Goal: Task Accomplishment & Management: Use online tool/utility

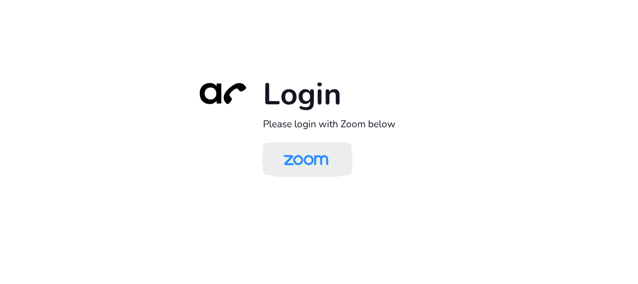
click at [295, 164] on img at bounding box center [306, 159] width 64 height 30
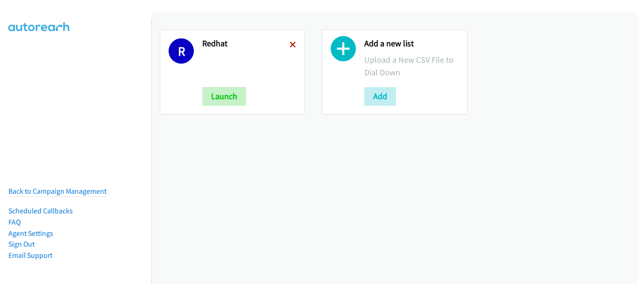
click at [292, 44] on icon at bounding box center [293, 45] width 7 height 7
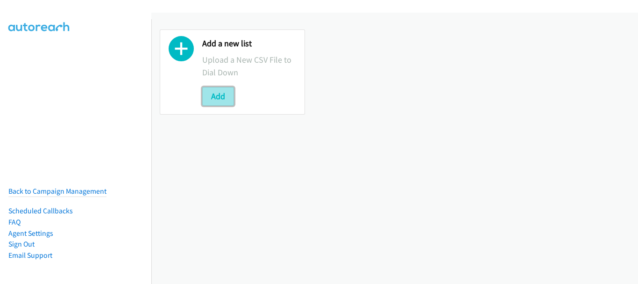
click at [221, 95] on button "Add" at bounding box center [218, 96] width 32 height 19
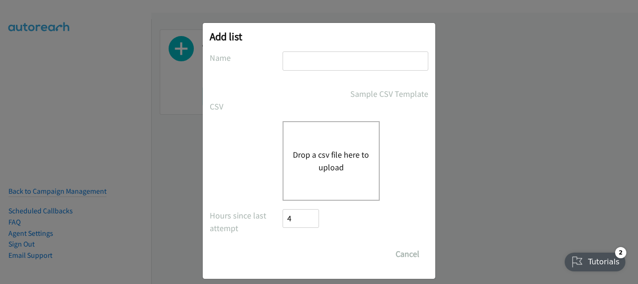
click at [323, 57] on input "text" at bounding box center [356, 60] width 146 height 19
type input "redbat"
click at [326, 163] on button "Drop a csv file here to upload" at bounding box center [331, 160] width 77 height 25
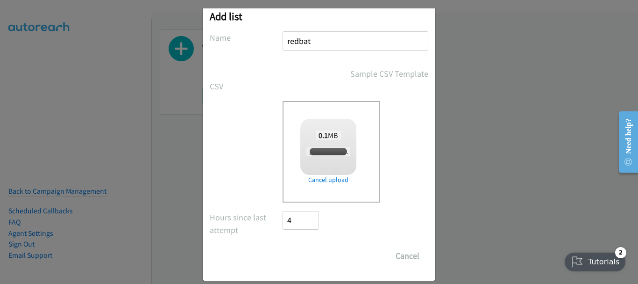
scroll to position [31, 0]
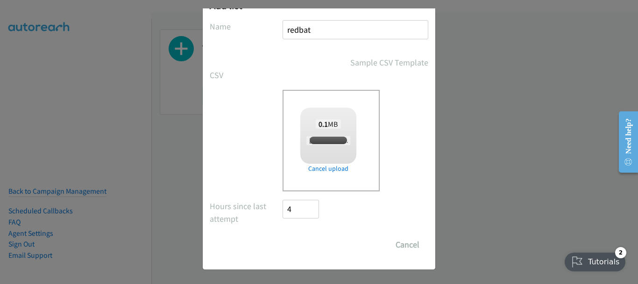
checkbox input "true"
click at [298, 243] on input "Save List" at bounding box center [307, 244] width 49 height 19
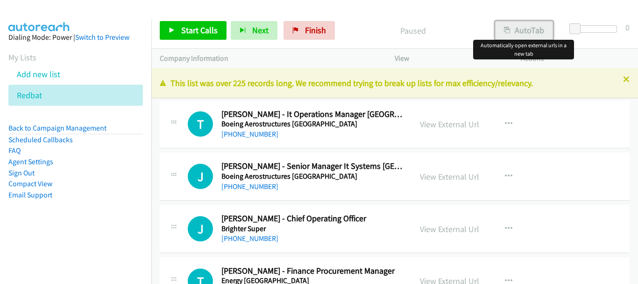
click at [521, 0] on div "Start Calls Pause Next Finish Paused AutoTab AutoTab 0 Company Information Info…" at bounding box center [319, 0] width 638 height 0
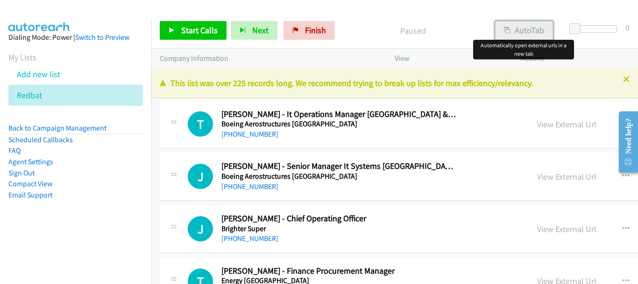
click at [514, 32] on button "AutoTab" at bounding box center [524, 30] width 58 height 19
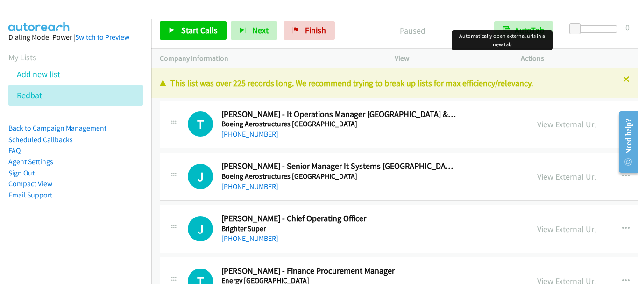
click at [356, 11] on div at bounding box center [315, 18] width 630 height 36
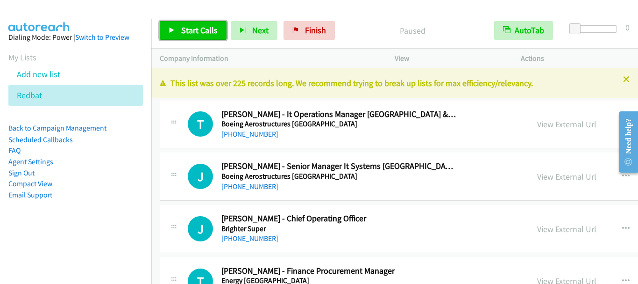
click at [199, 26] on span "Start Calls" at bounding box center [199, 30] width 36 height 11
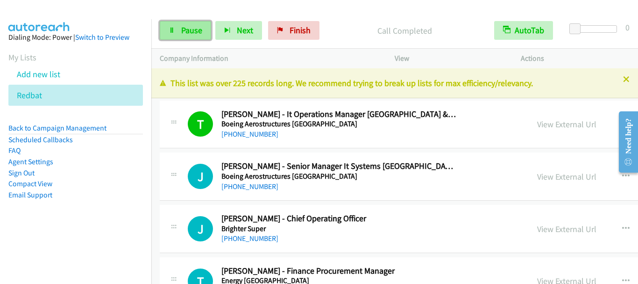
click at [201, 35] on span "Pause" at bounding box center [191, 30] width 21 height 11
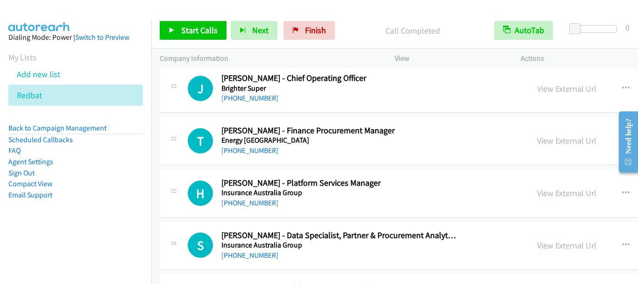
scroll to position [93, 0]
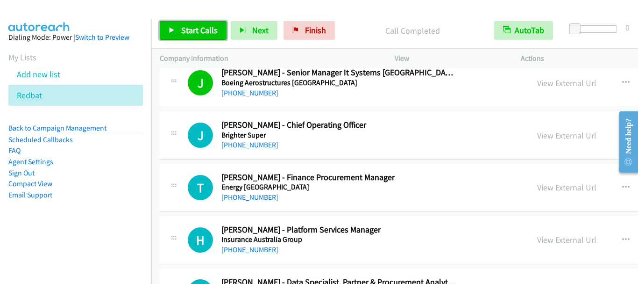
click at [194, 28] on span "Start Calls" at bounding box center [199, 30] width 36 height 11
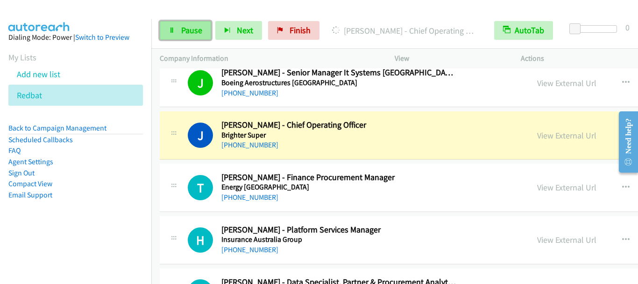
click at [186, 36] on link "Pause" at bounding box center [185, 30] width 51 height 19
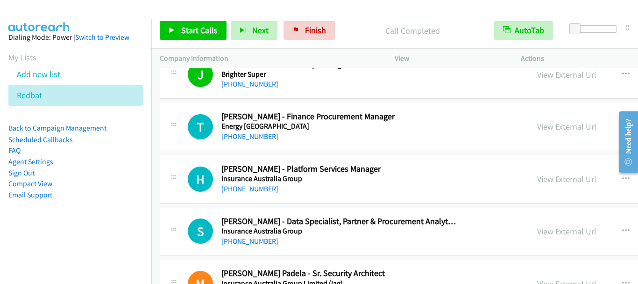
scroll to position [140, 0]
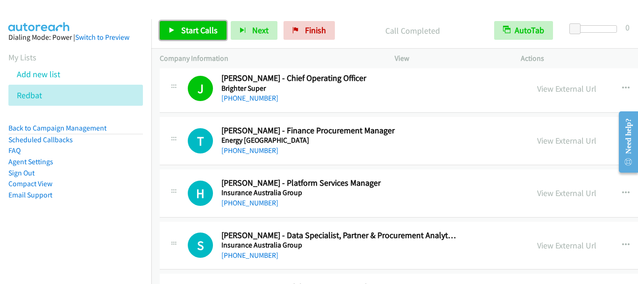
click at [185, 35] on span "Start Calls" at bounding box center [199, 30] width 36 height 11
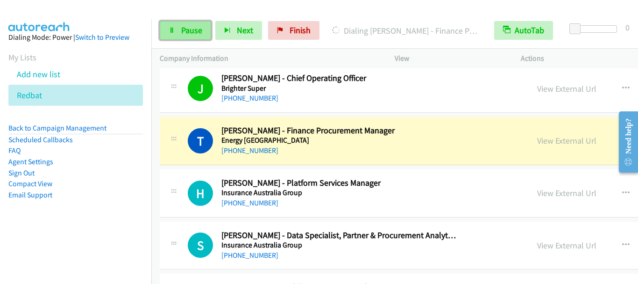
click at [166, 30] on link "Pause" at bounding box center [185, 30] width 51 height 19
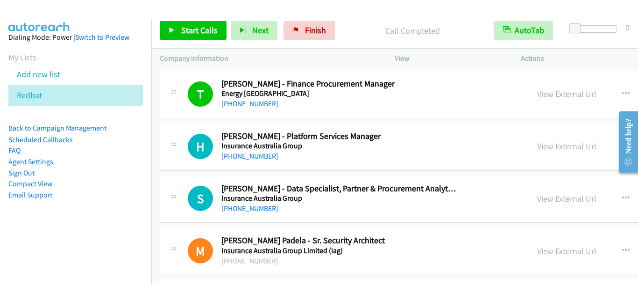
scroll to position [234, 0]
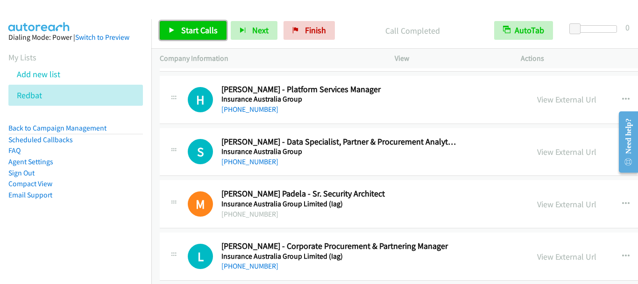
click at [190, 34] on span "Start Calls" at bounding box center [199, 30] width 36 height 11
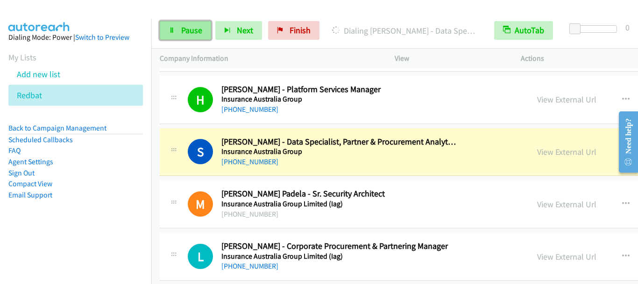
click at [188, 31] on span "Pause" at bounding box center [191, 30] width 21 height 11
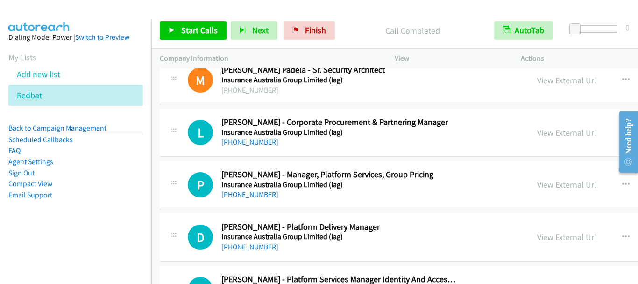
scroll to position [374, 0]
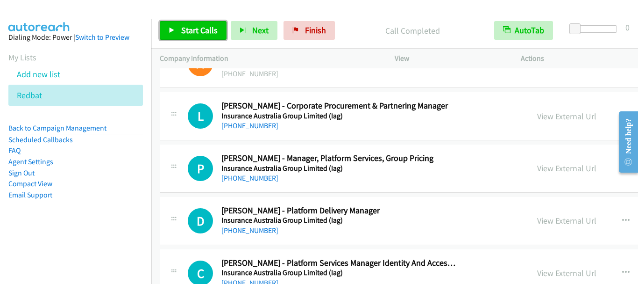
click at [197, 28] on span "Start Calls" at bounding box center [199, 30] width 36 height 11
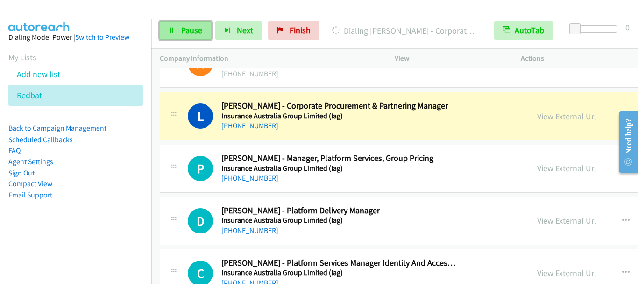
click at [190, 37] on link "Pause" at bounding box center [185, 30] width 51 height 19
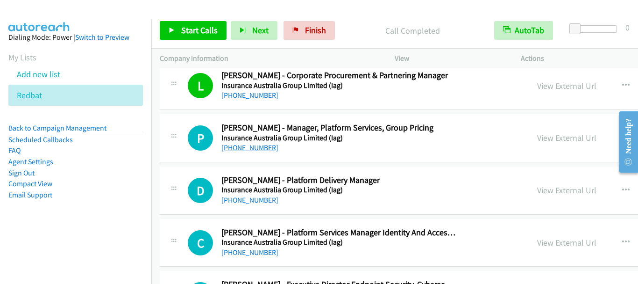
scroll to position [420, 0]
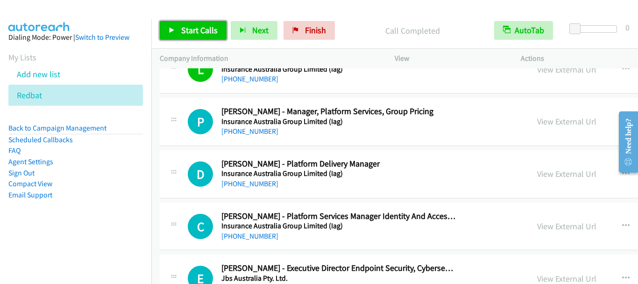
click at [206, 31] on span "Start Calls" at bounding box center [199, 30] width 36 height 11
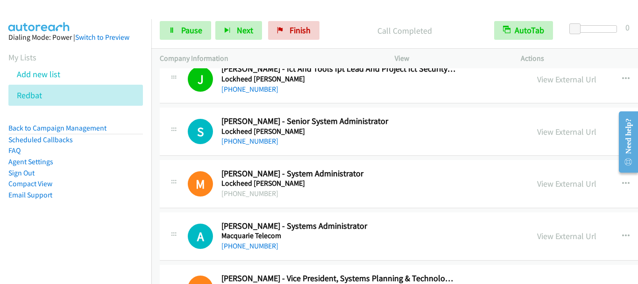
scroll to position [934, 0]
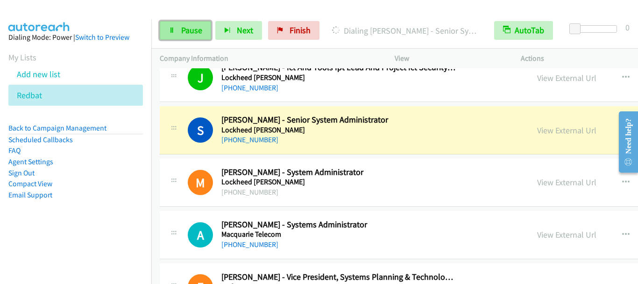
click at [194, 25] on span "Pause" at bounding box center [191, 30] width 21 height 11
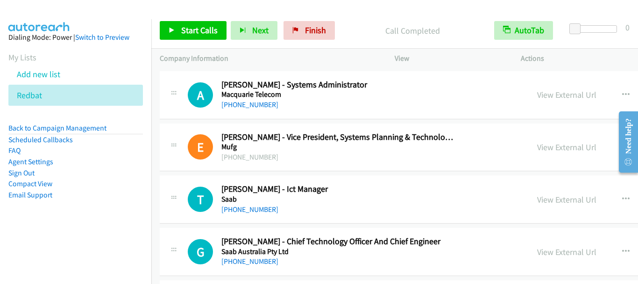
scroll to position [1074, 0]
click at [198, 35] on link "Start Calls" at bounding box center [193, 30] width 67 height 19
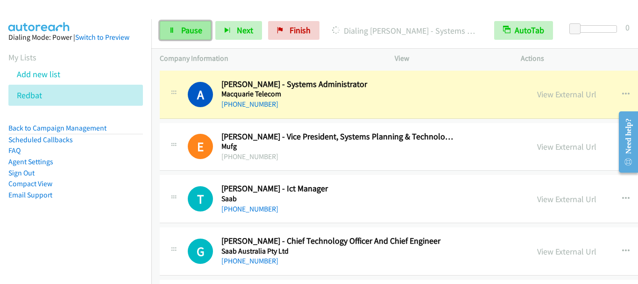
click at [194, 29] on span "Pause" at bounding box center [191, 30] width 21 height 11
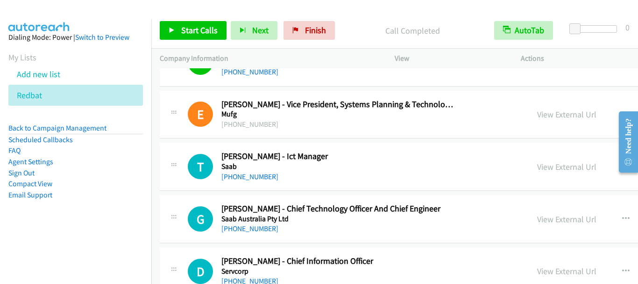
scroll to position [1121, 0]
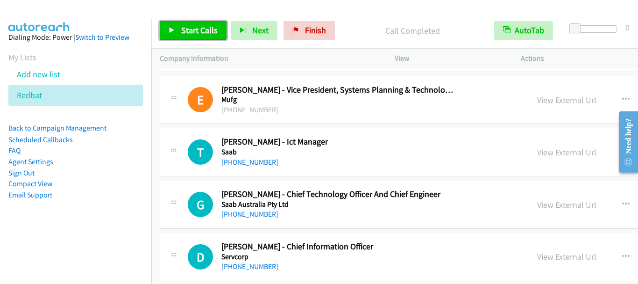
click at [195, 37] on link "Start Calls" at bounding box center [193, 30] width 67 height 19
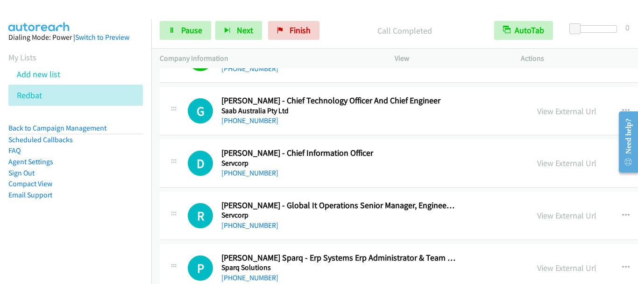
scroll to position [1261, 0]
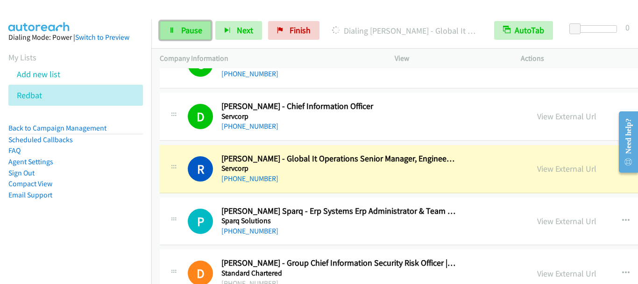
click at [202, 32] on link "Pause" at bounding box center [185, 30] width 51 height 19
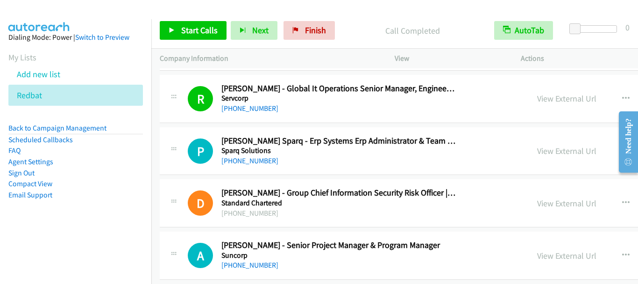
scroll to position [1355, 0]
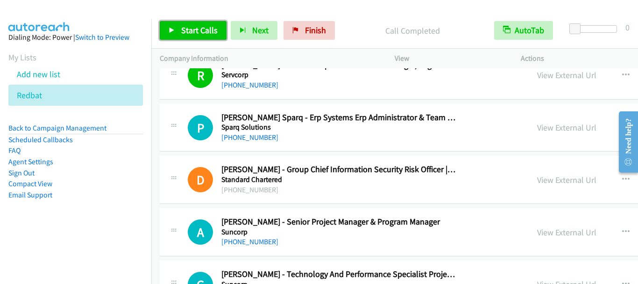
click at [189, 35] on link "Start Calls" at bounding box center [193, 30] width 67 height 19
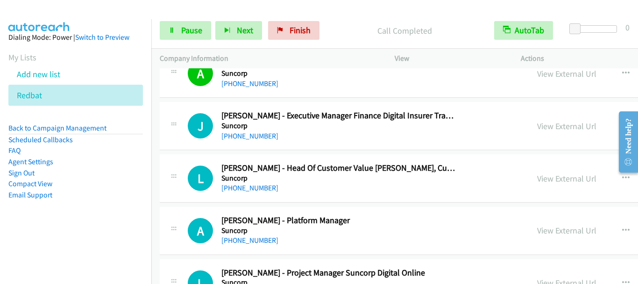
scroll to position [2008, 0]
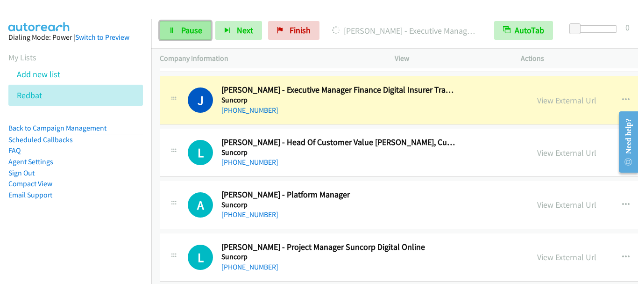
click at [188, 36] on link "Pause" at bounding box center [185, 30] width 51 height 19
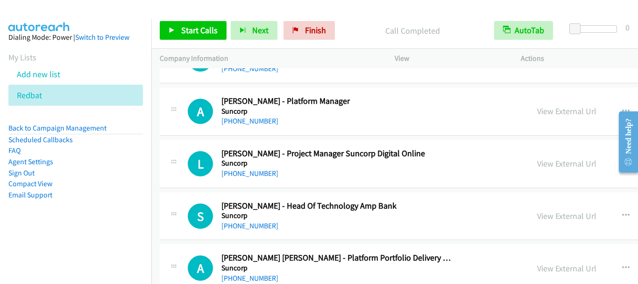
scroll to position [2055, 0]
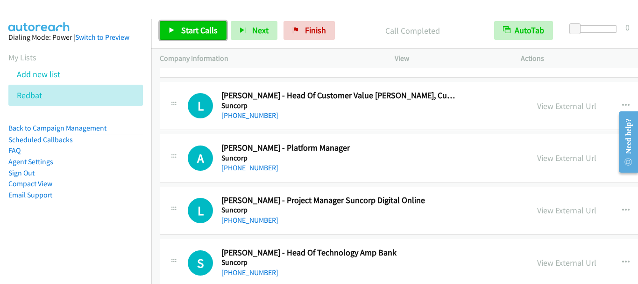
click at [196, 32] on span "Start Calls" at bounding box center [199, 30] width 36 height 11
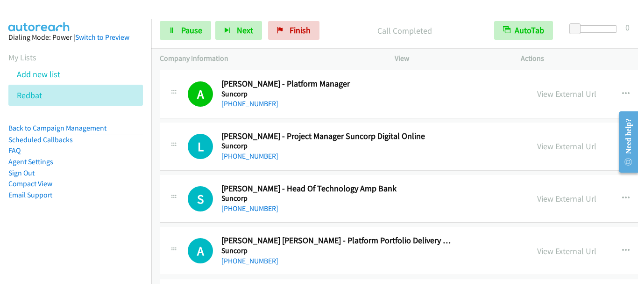
scroll to position [2149, 0]
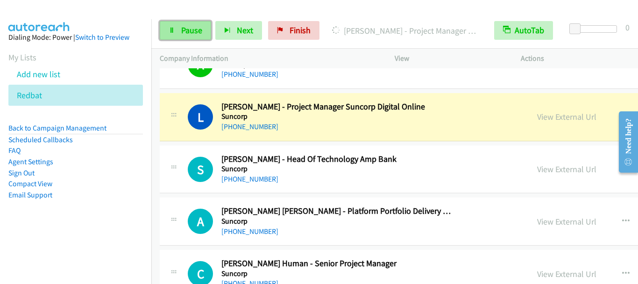
click at [193, 29] on span "Pause" at bounding box center [191, 30] width 21 height 11
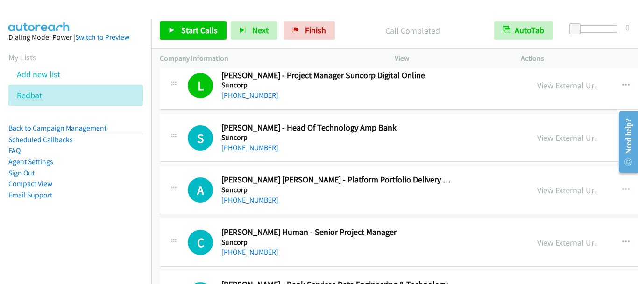
scroll to position [2242, 0]
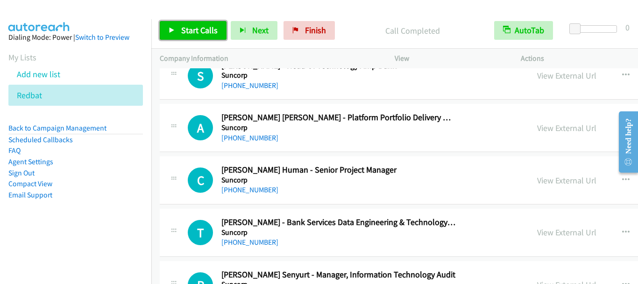
click at [191, 29] on span "Start Calls" at bounding box center [199, 30] width 36 height 11
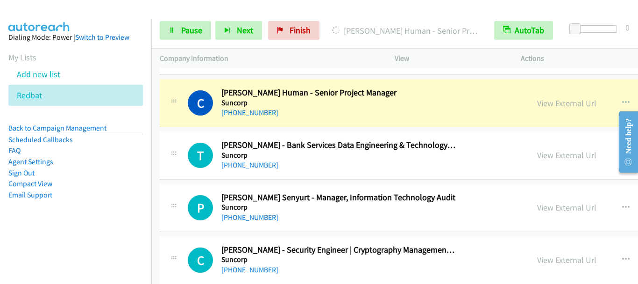
scroll to position [2335, 0]
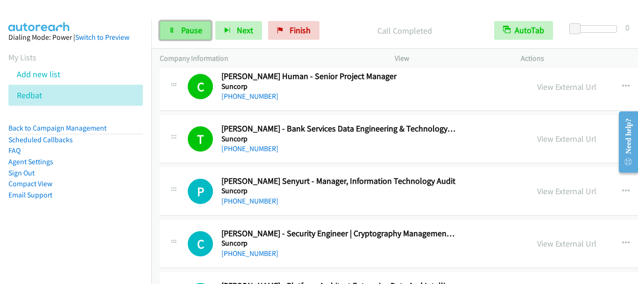
click at [186, 28] on span "Pause" at bounding box center [191, 30] width 21 height 11
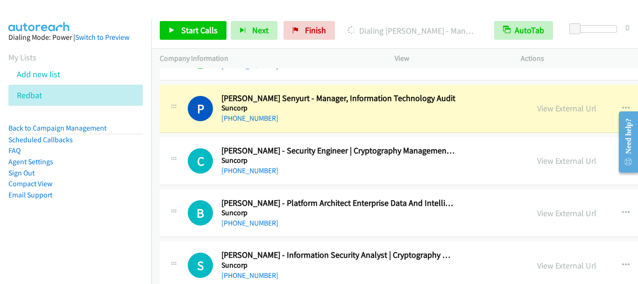
scroll to position [2429, 0]
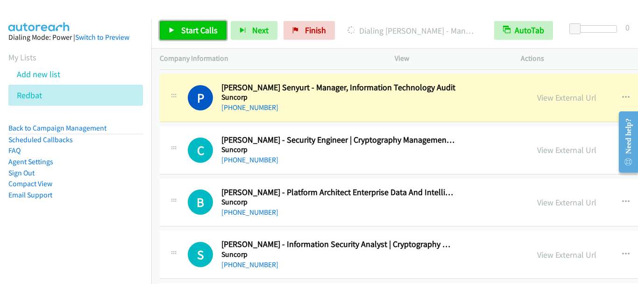
click at [187, 30] on span "Start Calls" at bounding box center [199, 30] width 36 height 11
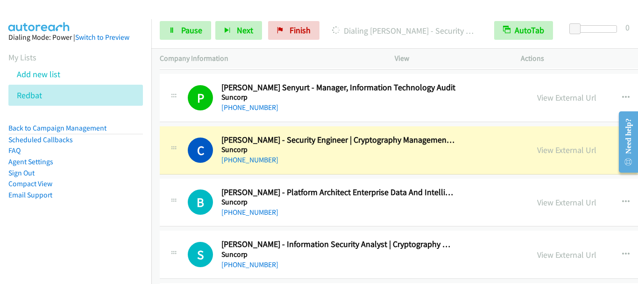
scroll to position [2476, 0]
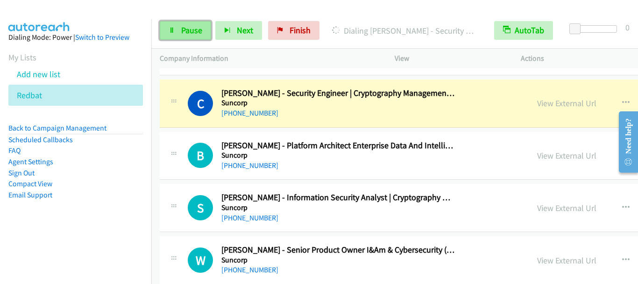
click at [192, 34] on span "Pause" at bounding box center [191, 30] width 21 height 11
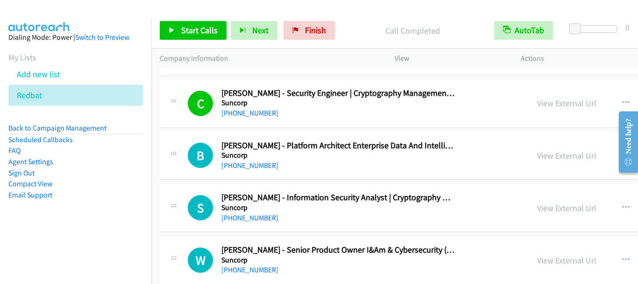
scroll to position [2522, 0]
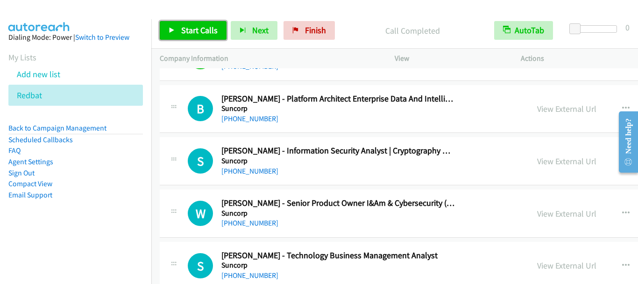
click at [193, 31] on span "Start Calls" at bounding box center [199, 30] width 36 height 11
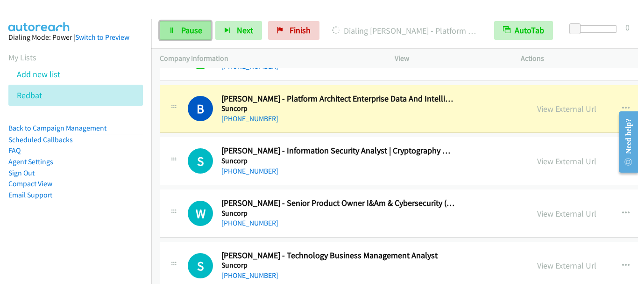
click at [195, 37] on link "Pause" at bounding box center [185, 30] width 51 height 19
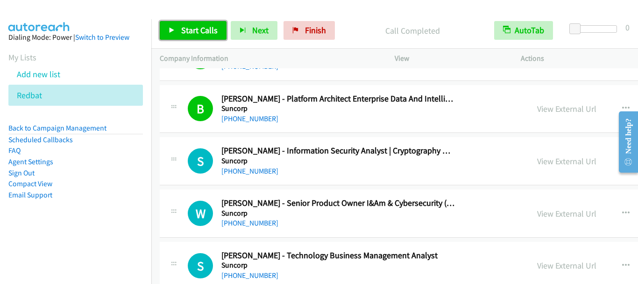
click at [194, 35] on span "Start Calls" at bounding box center [199, 30] width 36 height 11
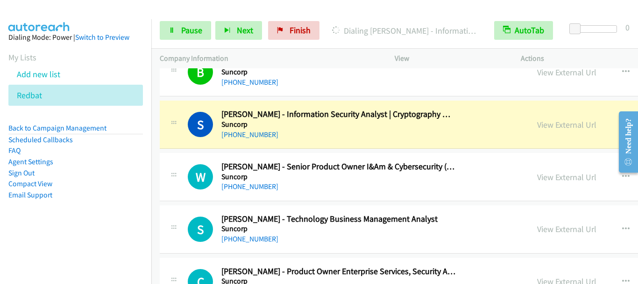
scroll to position [2569, 0]
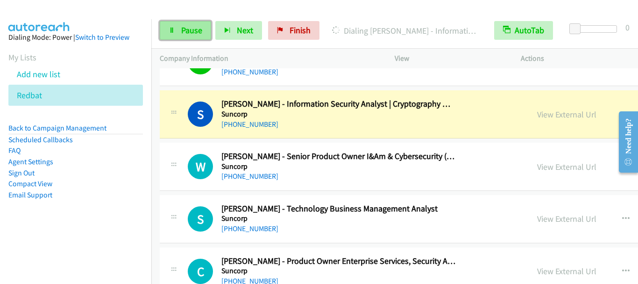
click at [184, 34] on span "Pause" at bounding box center [191, 30] width 21 height 11
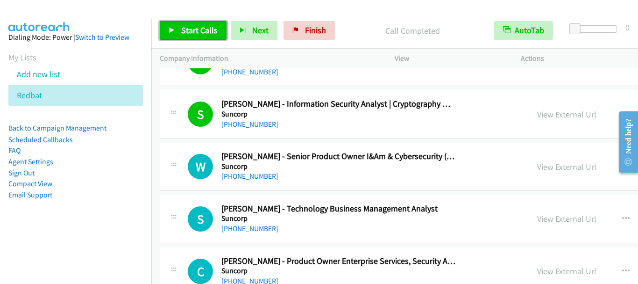
click at [198, 38] on link "Start Calls" at bounding box center [193, 30] width 67 height 19
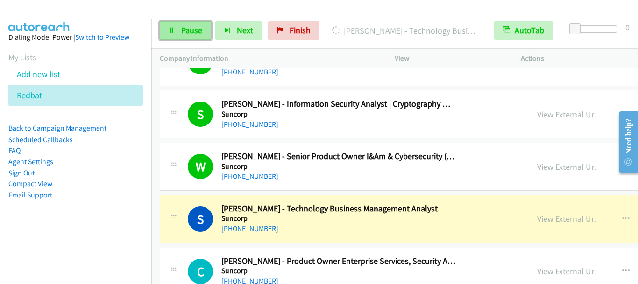
click at [191, 26] on span "Pause" at bounding box center [191, 30] width 21 height 11
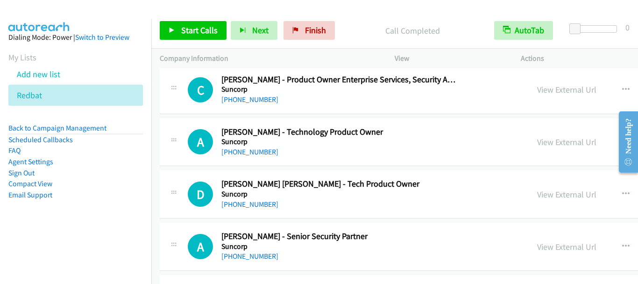
scroll to position [2756, 0]
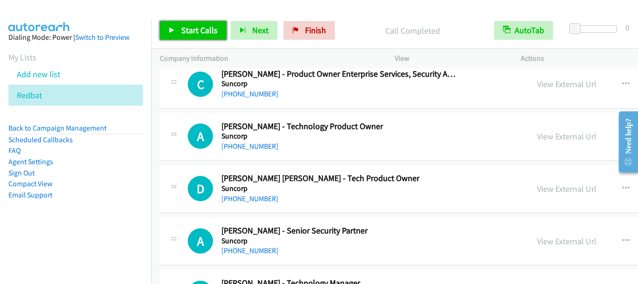
click at [194, 32] on span "Start Calls" at bounding box center [199, 30] width 36 height 11
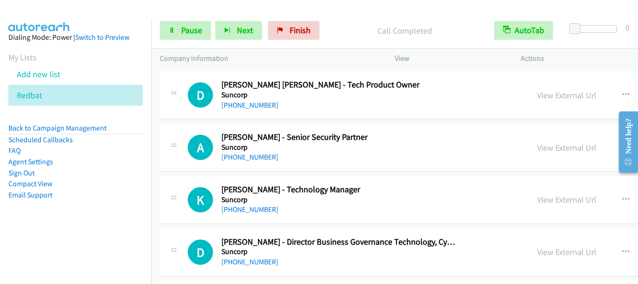
scroll to position [2803, 0]
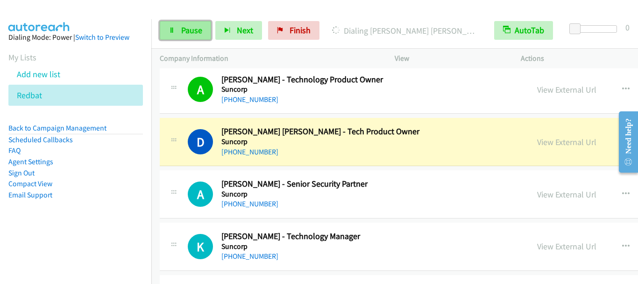
click at [189, 29] on span "Pause" at bounding box center [191, 30] width 21 height 11
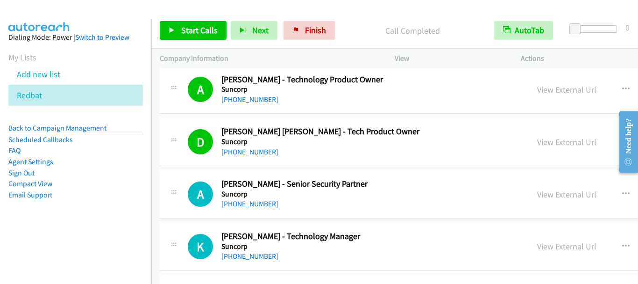
scroll to position [2849, 0]
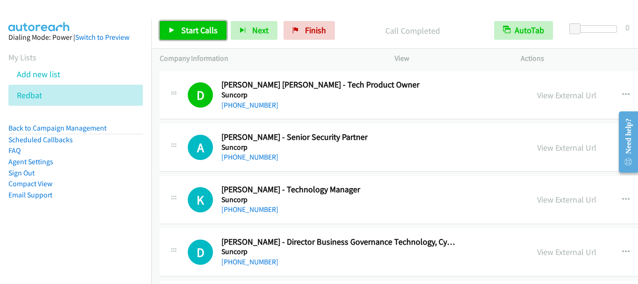
click at [188, 30] on span "Start Calls" at bounding box center [199, 30] width 36 height 11
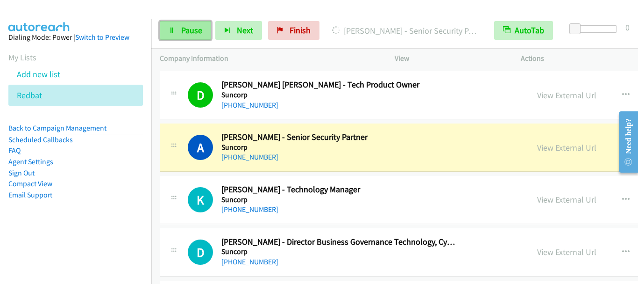
click at [176, 30] on link "Pause" at bounding box center [185, 30] width 51 height 19
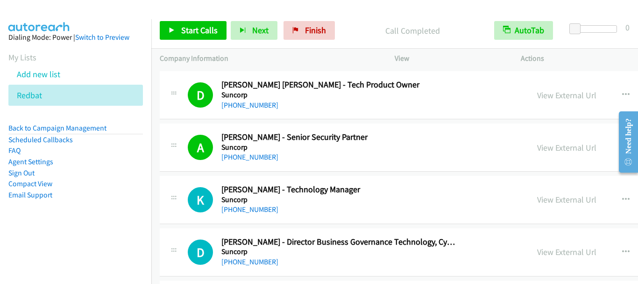
scroll to position [2896, 0]
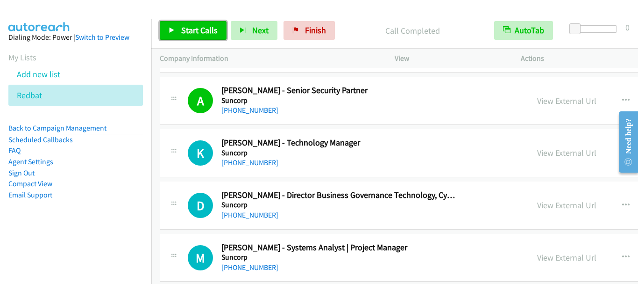
click at [175, 33] on link "Start Calls" at bounding box center [193, 30] width 67 height 19
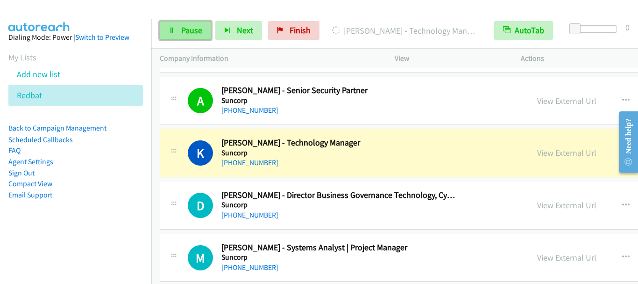
click at [184, 29] on span "Pause" at bounding box center [191, 30] width 21 height 11
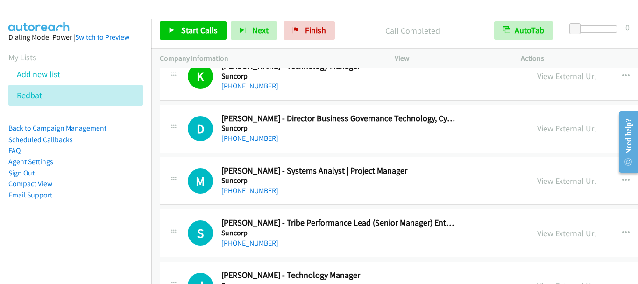
scroll to position [2989, 0]
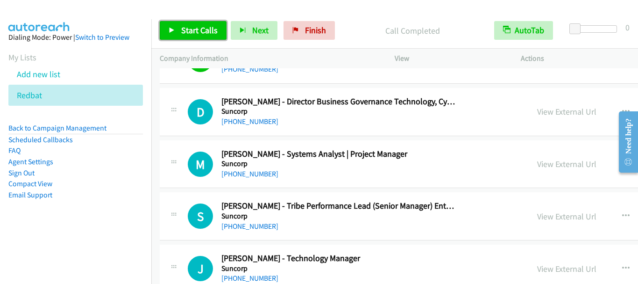
click at [198, 34] on span "Start Calls" at bounding box center [199, 30] width 36 height 11
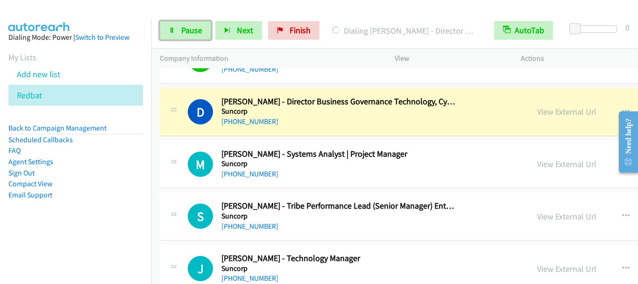
drag, startPoint x: 191, startPoint y: 28, endPoint x: 376, endPoint y: 8, distance: 186.0
click at [192, 28] on span "Pause" at bounding box center [191, 30] width 21 height 11
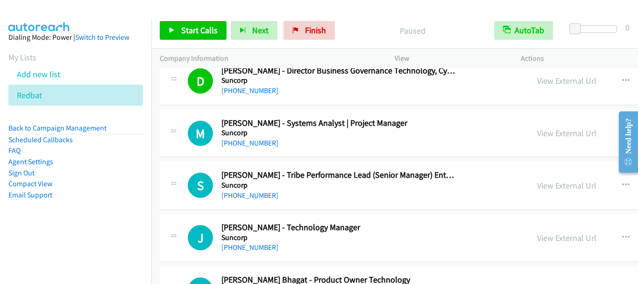
scroll to position [3036, 0]
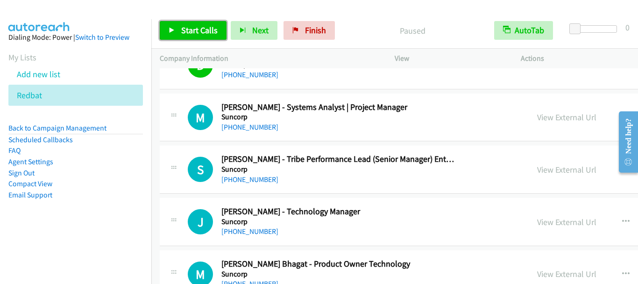
click at [189, 27] on span "Start Calls" at bounding box center [199, 30] width 36 height 11
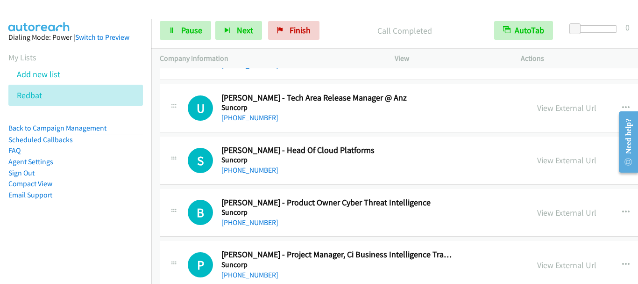
scroll to position [3270, 0]
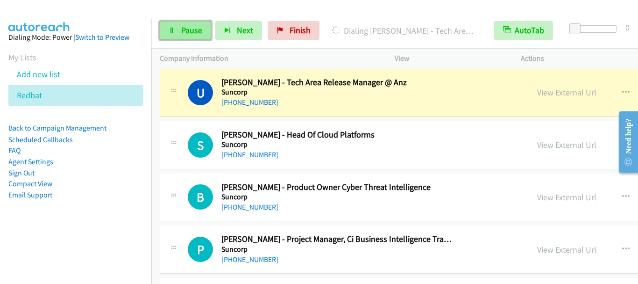
click at [184, 34] on span "Pause" at bounding box center [191, 30] width 21 height 11
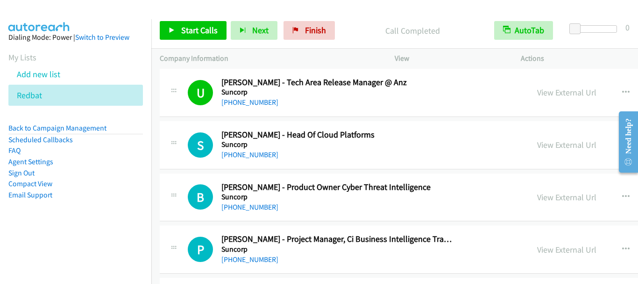
scroll to position [3316, 0]
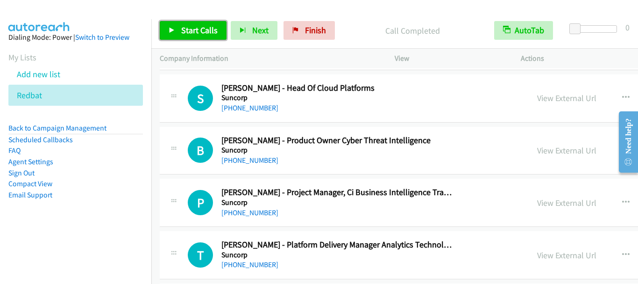
click at [194, 32] on span "Start Calls" at bounding box center [199, 30] width 36 height 11
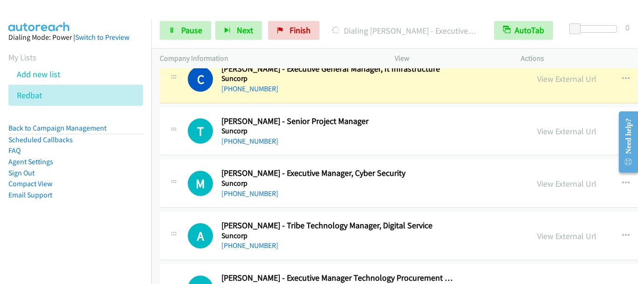
scroll to position [3550, 0]
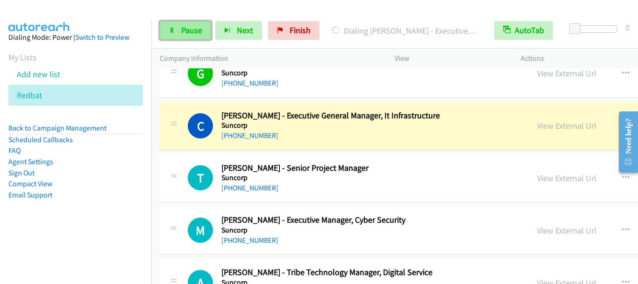
click at [184, 28] on span "Pause" at bounding box center [191, 30] width 21 height 11
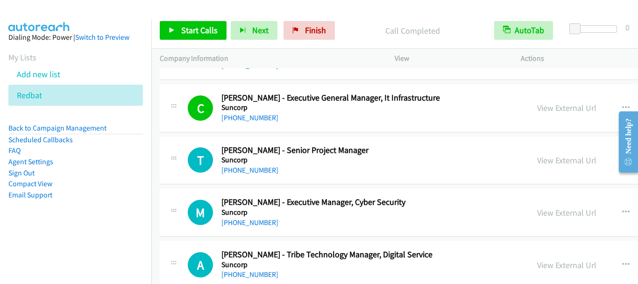
scroll to position [3597, 0]
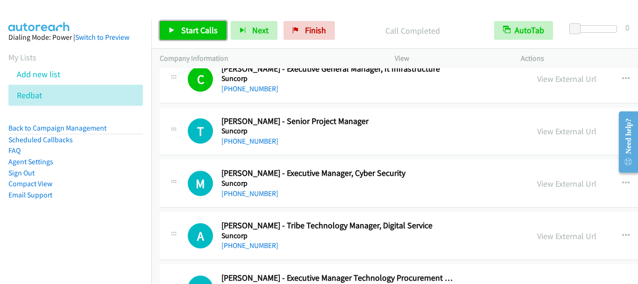
click at [196, 30] on span "Start Calls" at bounding box center [199, 30] width 36 height 11
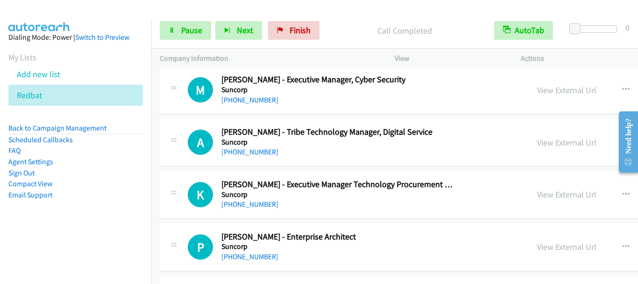
scroll to position [3643, 0]
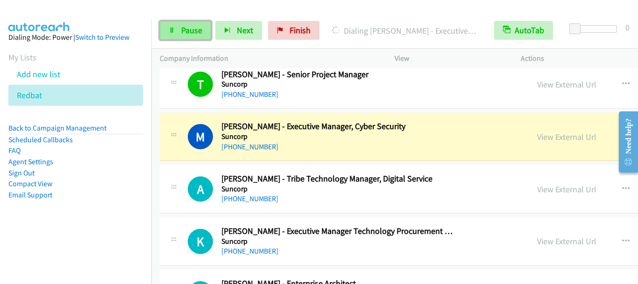
click at [193, 32] on span "Pause" at bounding box center [191, 30] width 21 height 11
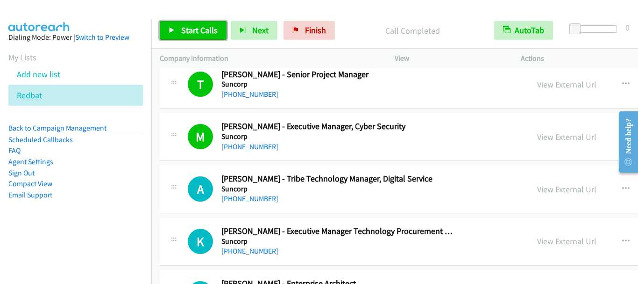
click at [199, 28] on span "Start Calls" at bounding box center [199, 30] width 36 height 11
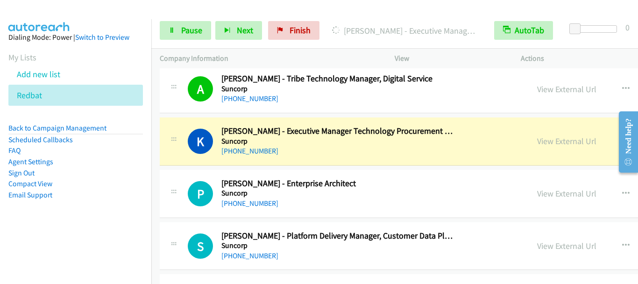
scroll to position [3783, 0]
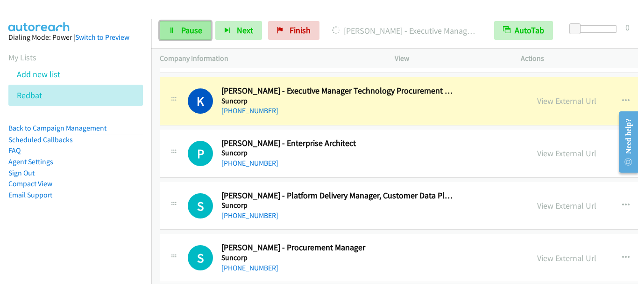
click at [199, 30] on span "Pause" at bounding box center [191, 30] width 21 height 11
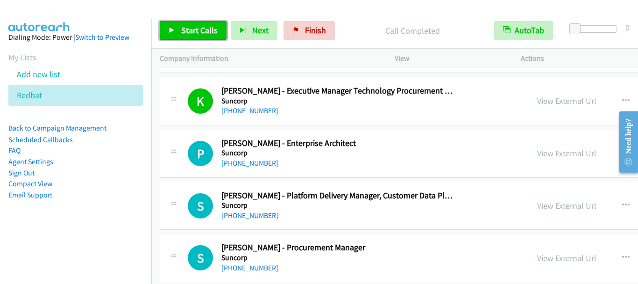
click at [202, 34] on span "Start Calls" at bounding box center [199, 30] width 36 height 11
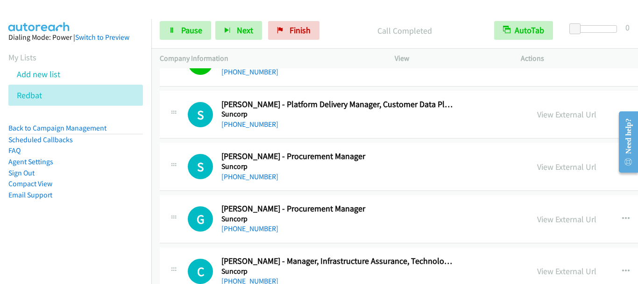
scroll to position [3877, 0]
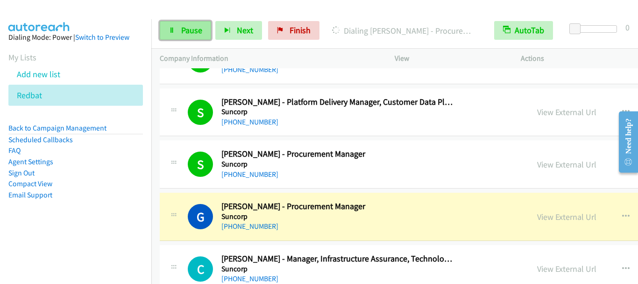
click at [183, 35] on span "Pause" at bounding box center [191, 30] width 21 height 11
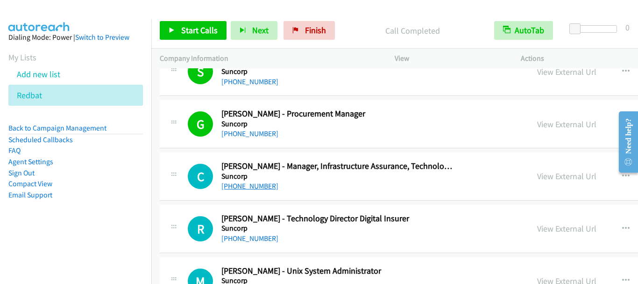
scroll to position [3970, 0]
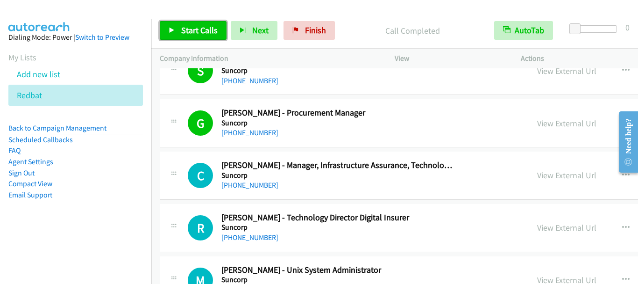
click at [199, 29] on span "Start Calls" at bounding box center [199, 30] width 36 height 11
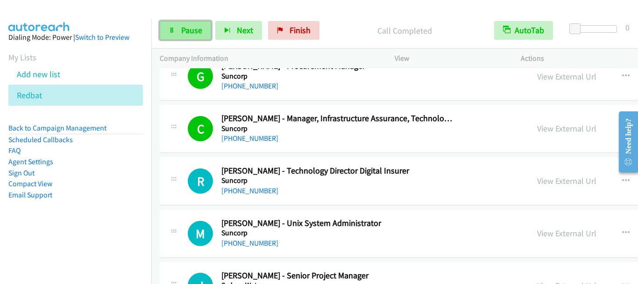
click at [184, 29] on span "Pause" at bounding box center [191, 30] width 21 height 11
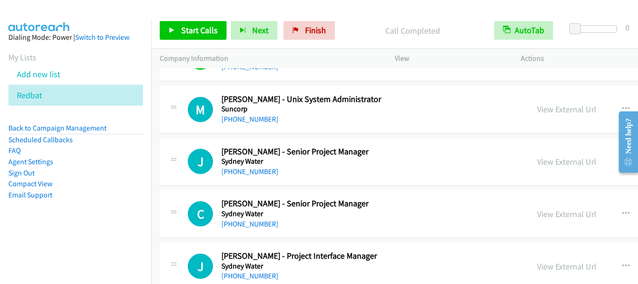
scroll to position [4157, 0]
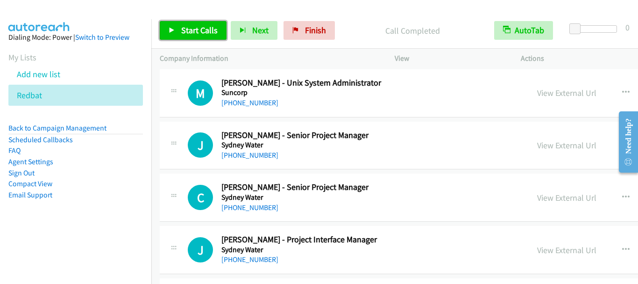
click at [184, 26] on span "Start Calls" at bounding box center [199, 30] width 36 height 11
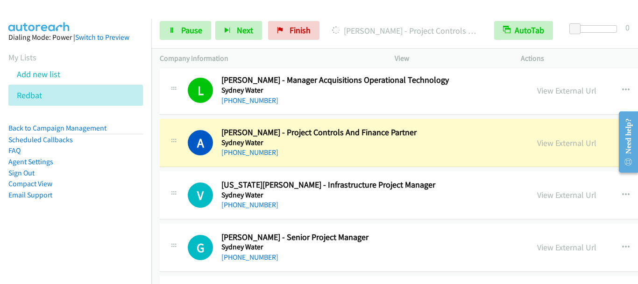
scroll to position [4577, 0]
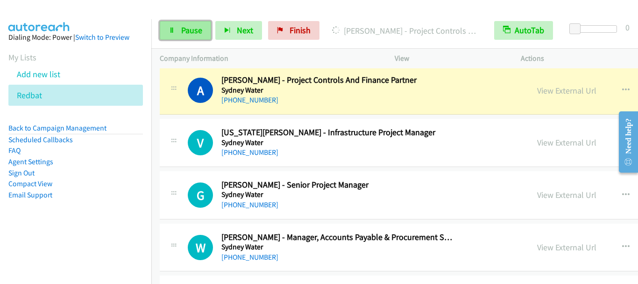
click at [188, 32] on span "Pause" at bounding box center [191, 30] width 21 height 11
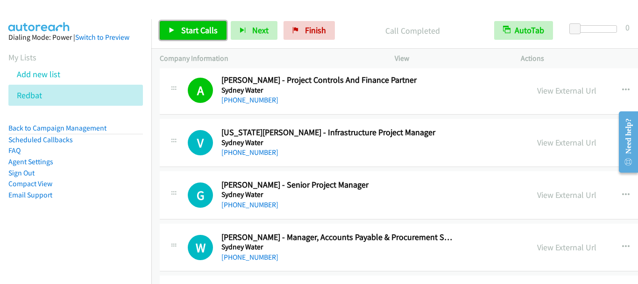
click at [199, 32] on span "Start Calls" at bounding box center [199, 30] width 36 height 11
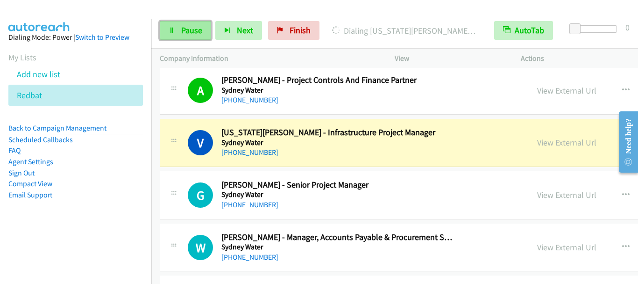
click at [194, 31] on span "Pause" at bounding box center [191, 30] width 21 height 11
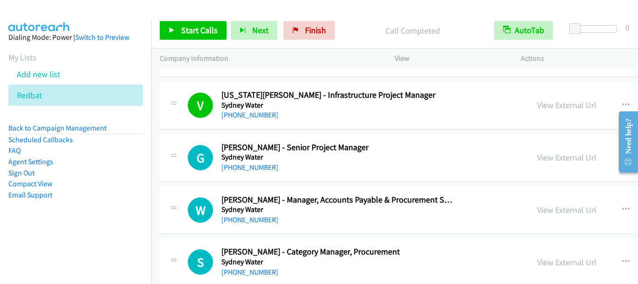
scroll to position [4671, 0]
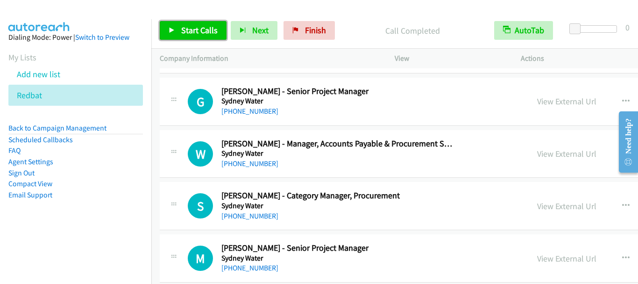
click at [188, 37] on link "Start Calls" at bounding box center [193, 30] width 67 height 19
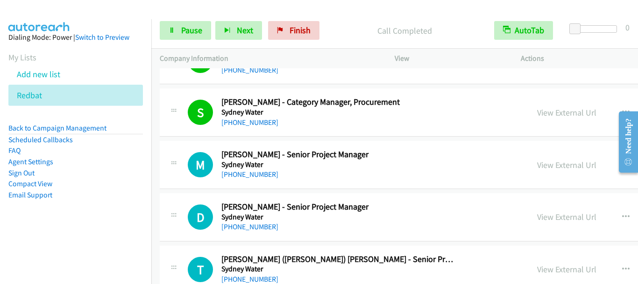
scroll to position [4811, 0]
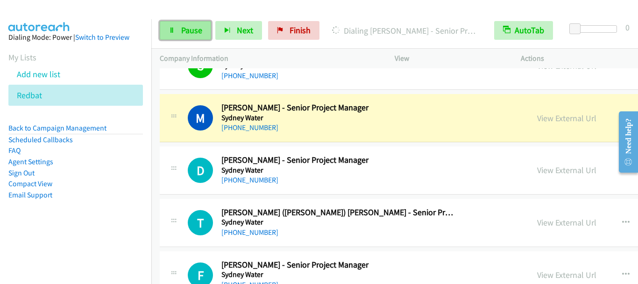
click at [188, 30] on span "Pause" at bounding box center [191, 30] width 21 height 11
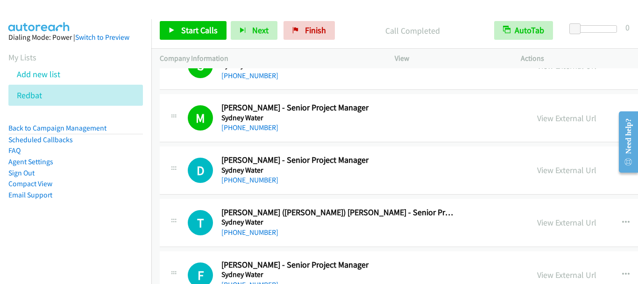
scroll to position [4858, 0]
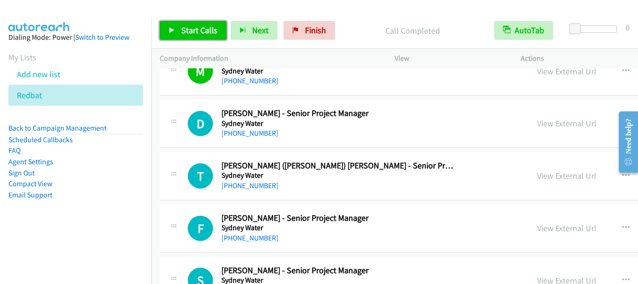
click at [198, 27] on span "Start Calls" at bounding box center [199, 30] width 36 height 11
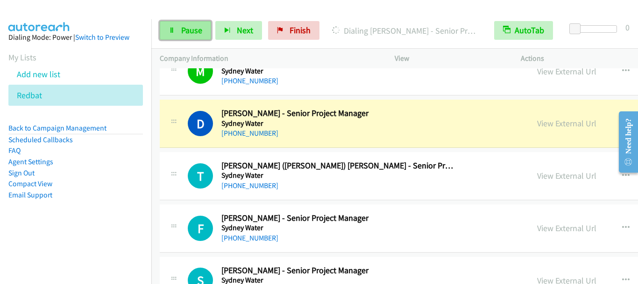
click at [186, 32] on span "Pause" at bounding box center [191, 30] width 21 height 11
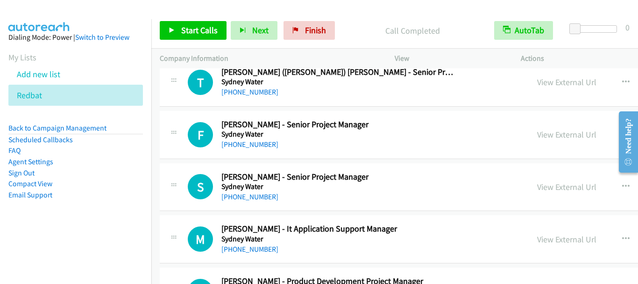
scroll to position [4904, 0]
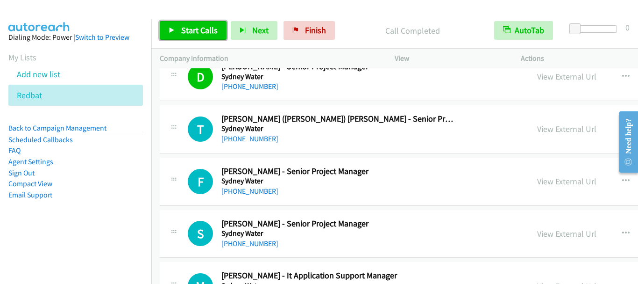
click at [194, 30] on span "Start Calls" at bounding box center [199, 30] width 36 height 11
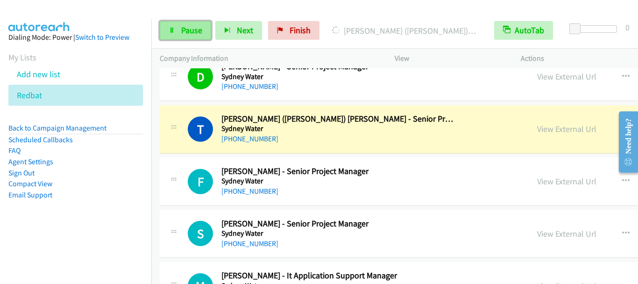
click at [185, 30] on span "Pause" at bounding box center [191, 30] width 21 height 11
